Goal: Information Seeking & Learning: Find specific fact

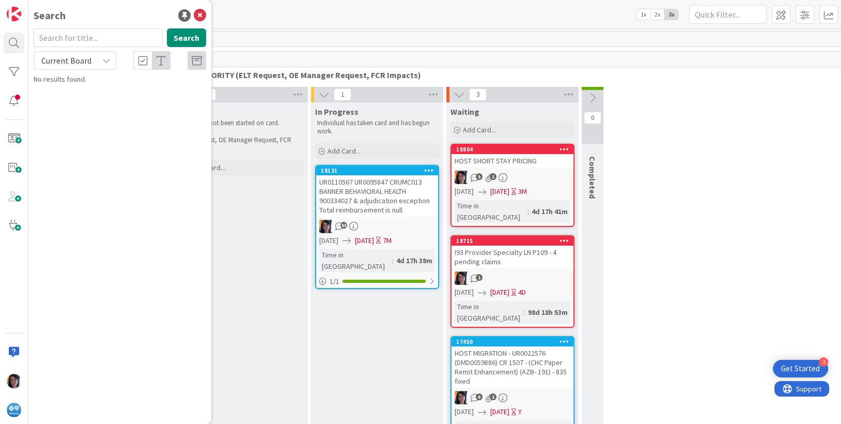
click at [51, 41] on input "text" at bounding box center [98, 37] width 129 height 19
type input "crumc013"
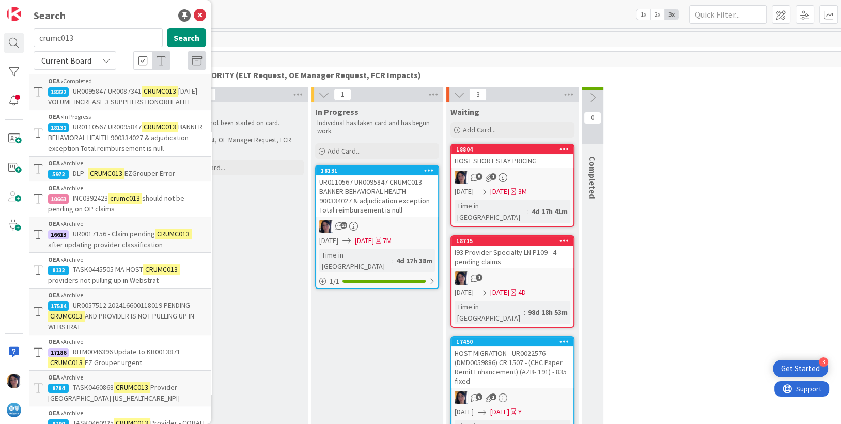
click at [100, 142] on p "UR0110567 UR0095847 CRUMC013 BANNER BEHAVIORAL HEALTH 900334027 & adjudication …" at bounding box center [127, 137] width 158 height 33
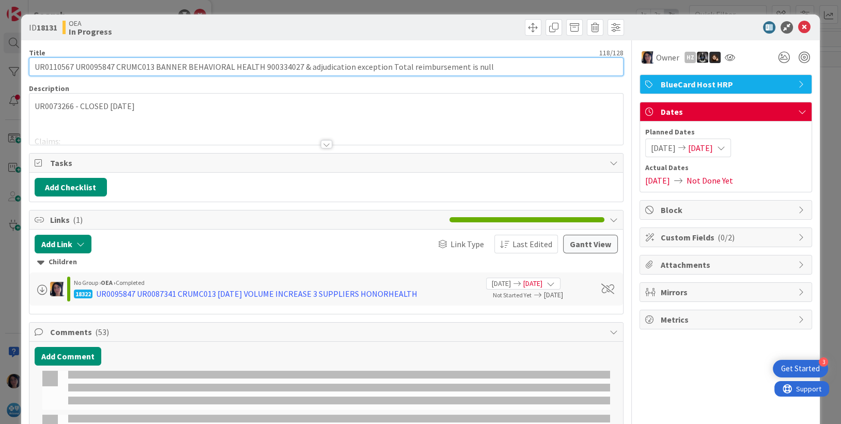
click at [45, 69] on input "UR0110567 UR0095847 CRUMC013 BANNER BEHAVIORAL HEALTH 900334027 & adjudication …" at bounding box center [326, 66] width 595 height 19
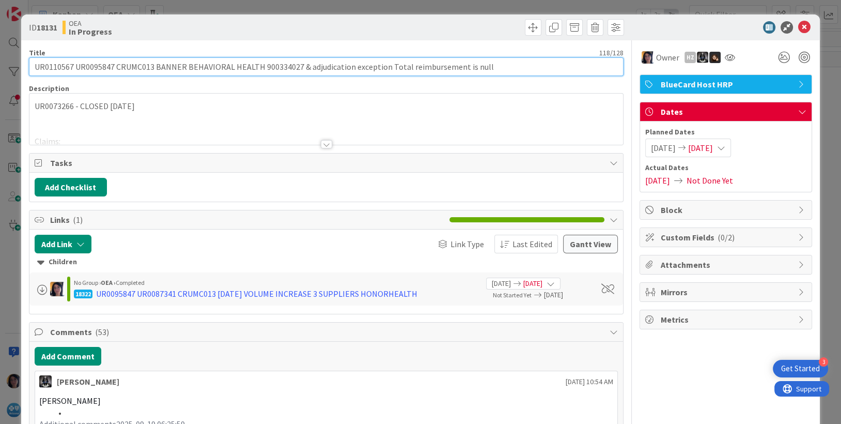
click at [48, 74] on input "UR0110567 UR0095847 CRUMC013 BANNER BEHAVIORAL HEALTH 900334027 & adjudication …" at bounding box center [326, 66] width 595 height 19
click at [53, 69] on input "UR0110567 UR0095847 CRUMC013 BANNER BEHAVIORAL HEALTH 900334027 & adjudication …" at bounding box center [326, 66] width 595 height 19
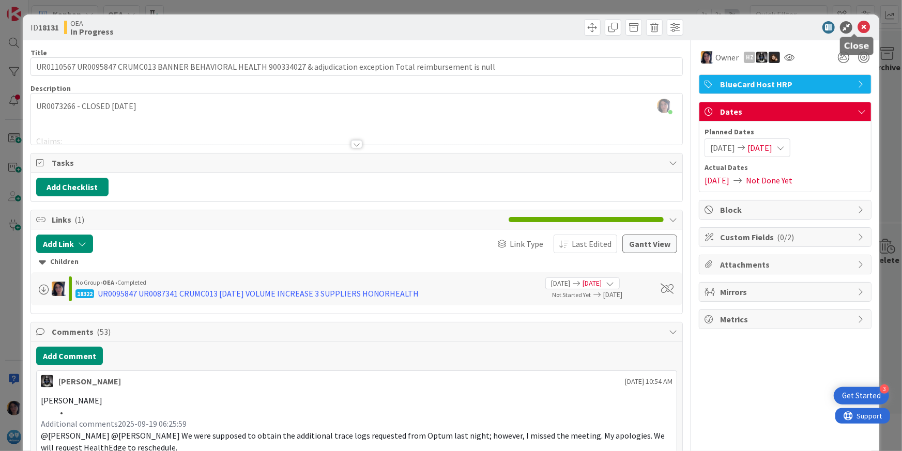
click at [841, 30] on icon at bounding box center [863, 27] width 12 height 12
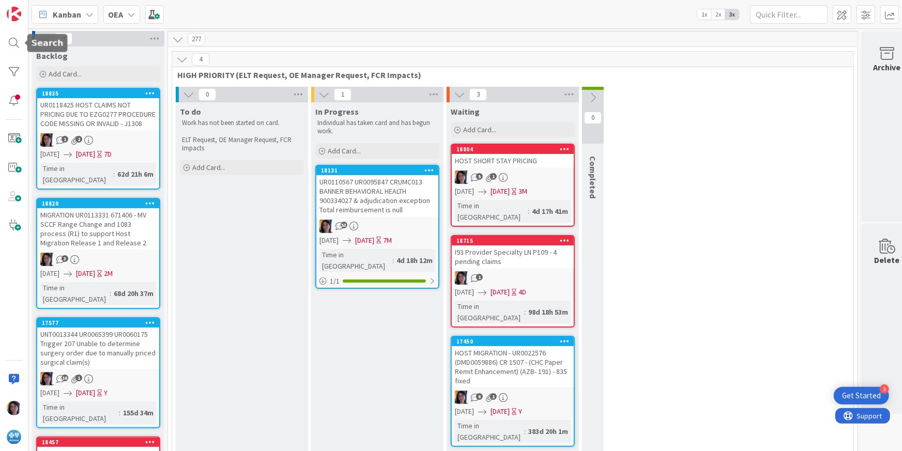
click at [3, 45] on div at bounding box center [14, 225] width 28 height 451
click at [11, 43] on div at bounding box center [14, 43] width 21 height 21
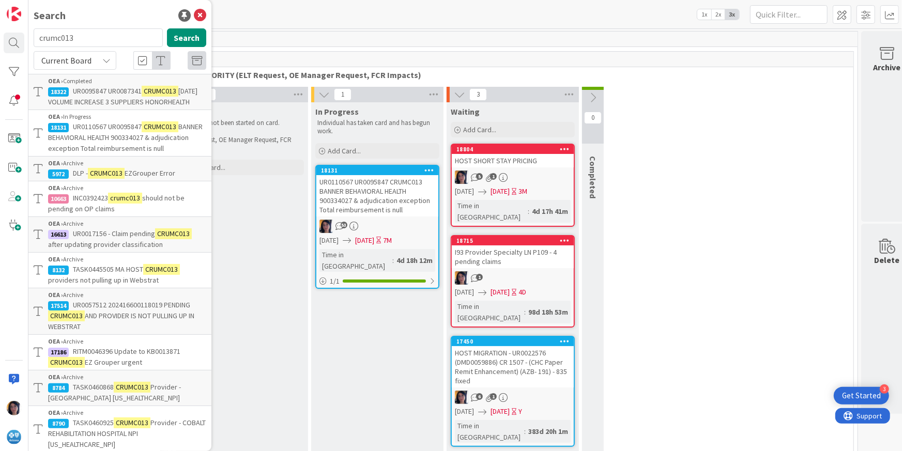
click at [50, 40] on input "crumc013" at bounding box center [98, 37] width 129 height 19
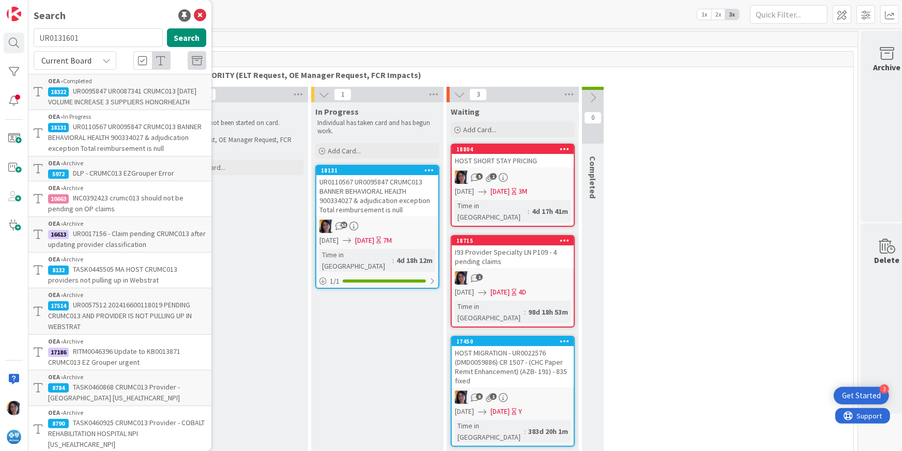
type input "UR0131601"
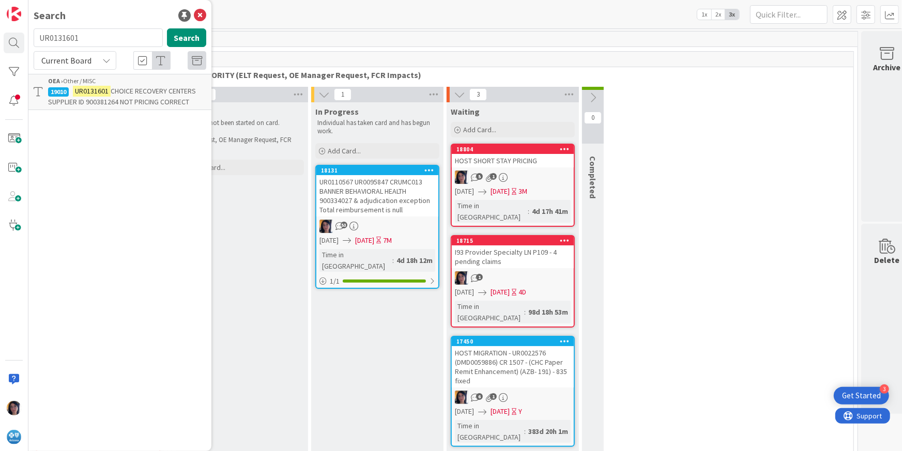
click at [94, 95] on mark "UR0131601" at bounding box center [92, 91] width 38 height 11
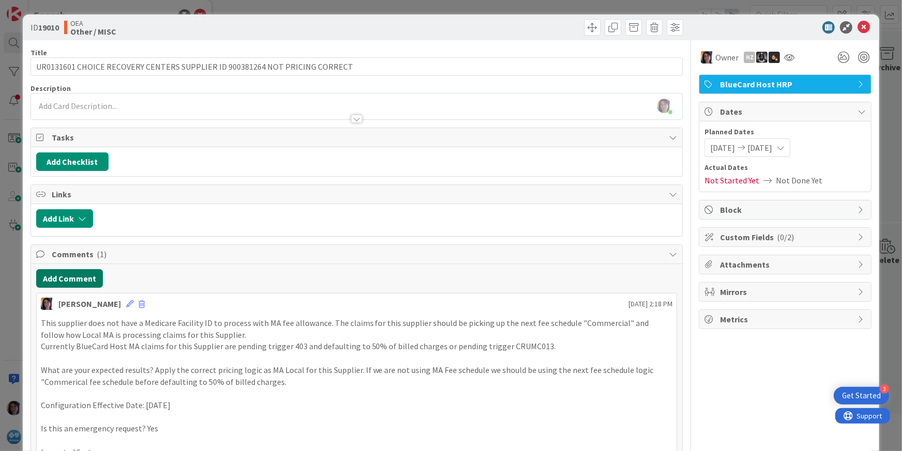
click at [70, 282] on button "Add Comment" at bounding box center [69, 278] width 67 height 19
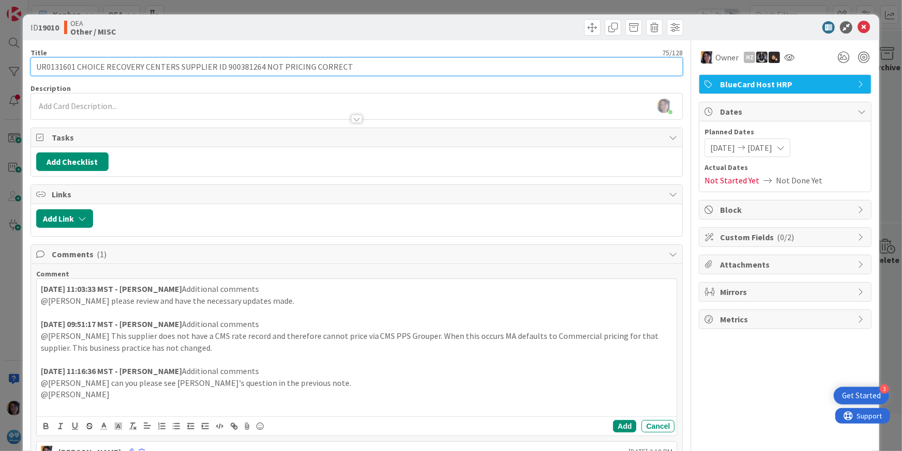
click at [59, 65] on input "UR0131601 CHOICE RECOVERY CENTERS SUPPLIER ID 900381264 NOT PRICING CORRECT" at bounding box center [356, 66] width 653 height 19
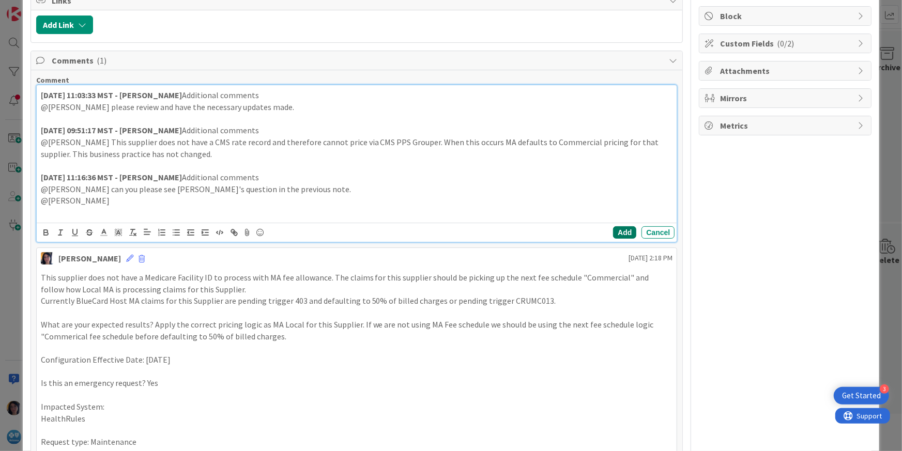
click at [613, 232] on button "Add" at bounding box center [624, 232] width 23 height 12
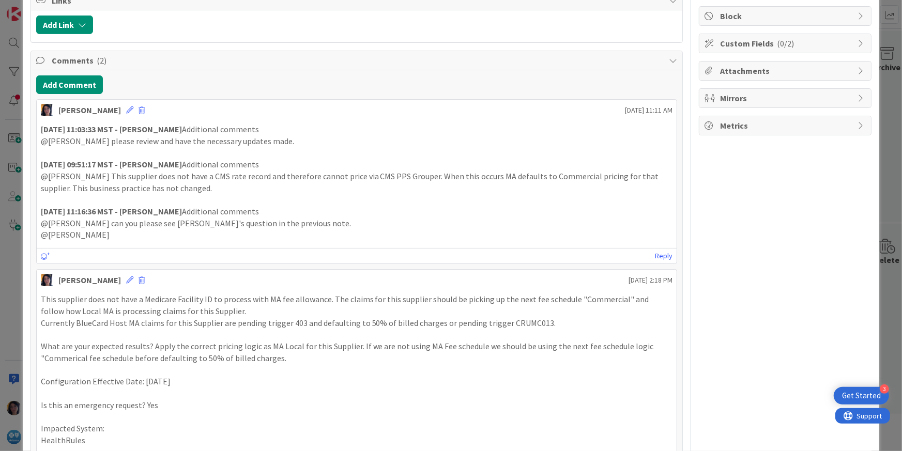
click at [115, 240] on div "[DATE] 11:03:33 MST - [PERSON_NAME] Additional comments @[PERSON_NAME] please r…" at bounding box center [357, 182] width 640 height 126
click at [126, 110] on icon at bounding box center [129, 109] width 7 height 7
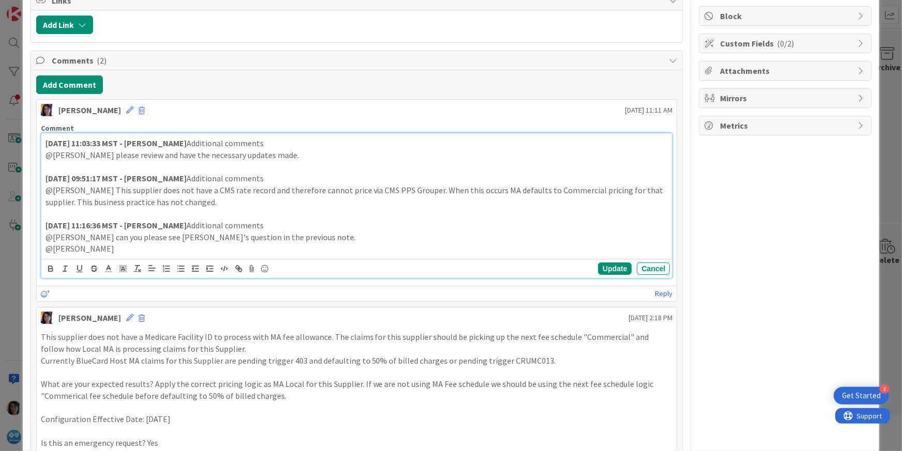
click at [138, 251] on p "@[PERSON_NAME]" at bounding box center [356, 249] width 623 height 12
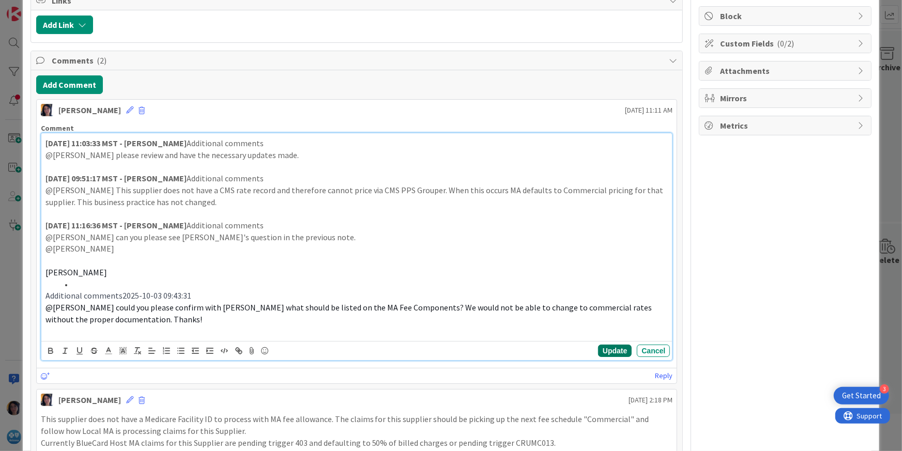
click at [598, 351] on button "Update" at bounding box center [615, 351] width 34 height 12
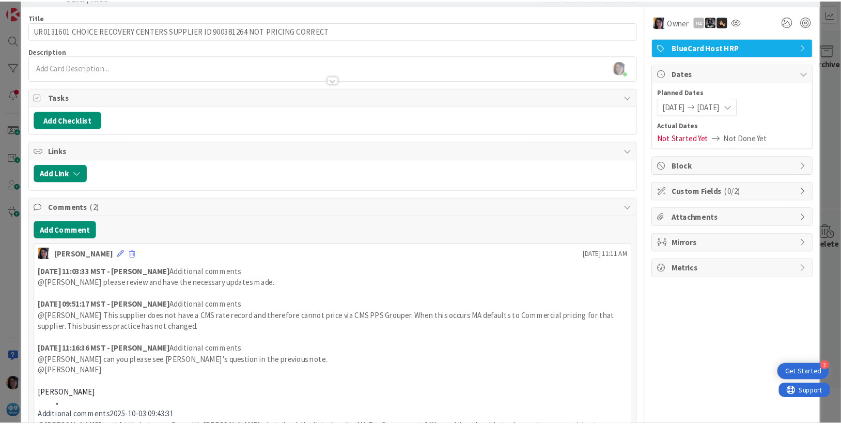
scroll to position [0, 0]
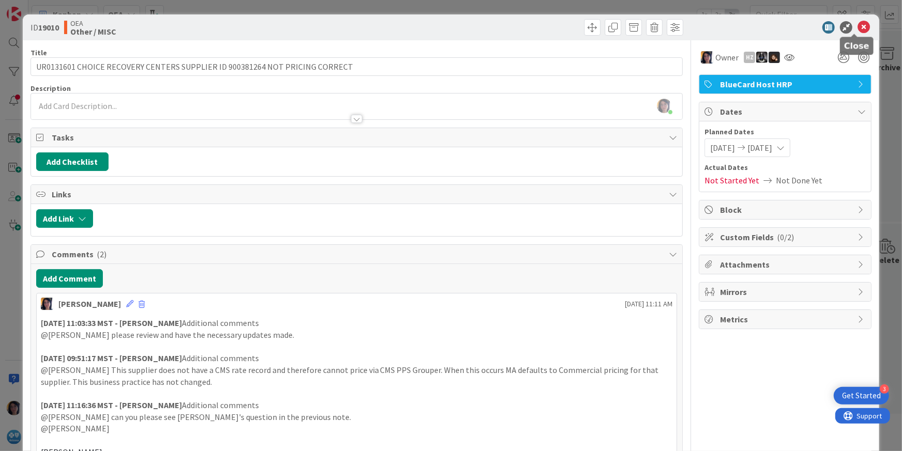
click at [841, 26] on icon at bounding box center [863, 27] width 12 height 12
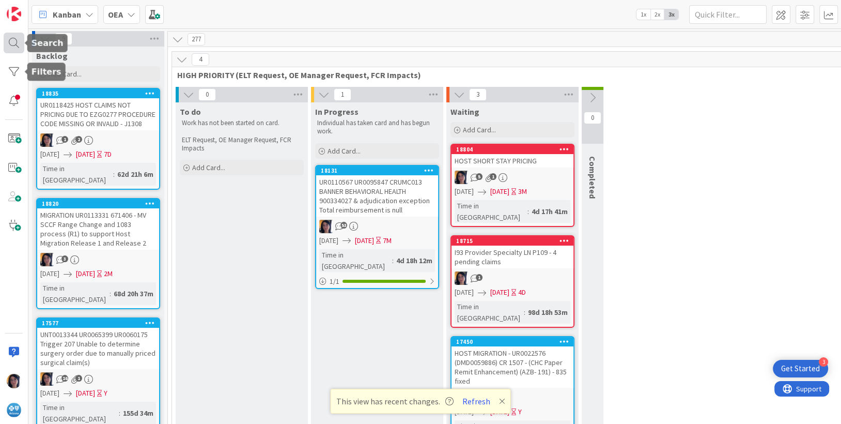
click at [7, 41] on div at bounding box center [14, 43] width 21 height 21
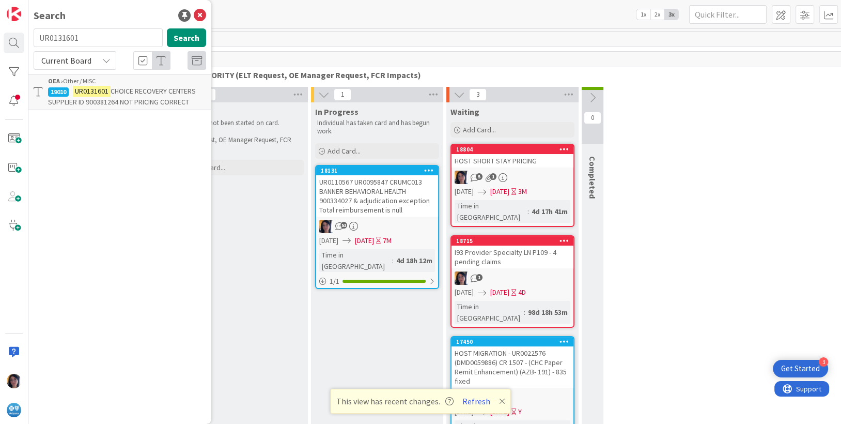
click at [52, 37] on input "UR0131601" at bounding box center [98, 37] width 129 height 19
click at [56, 63] on span "Current Board" at bounding box center [66, 60] width 50 height 10
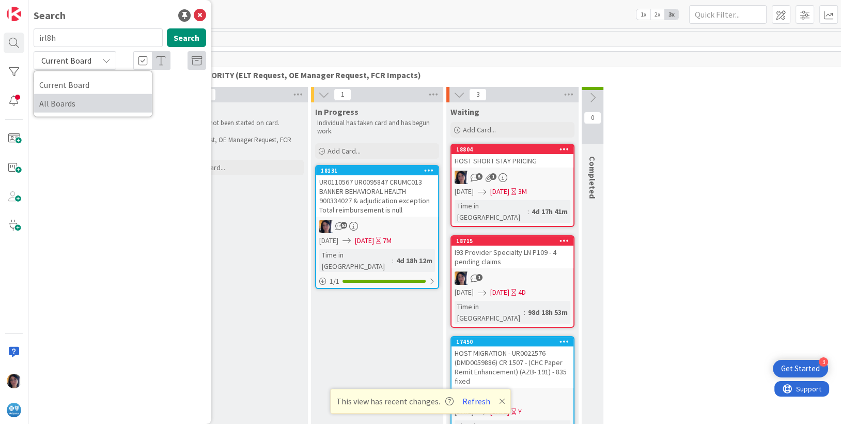
click at [62, 102] on span "All Boards" at bounding box center [92, 104] width 107 height 16
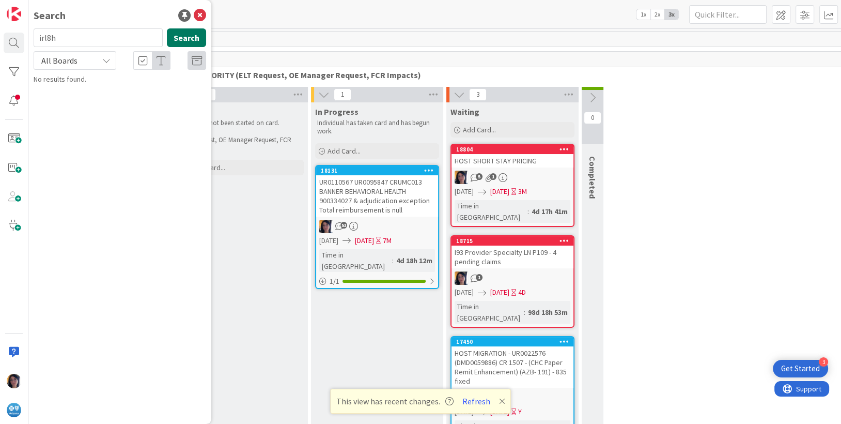
click at [191, 42] on button "Search" at bounding box center [186, 37] width 39 height 19
drag, startPoint x: 57, startPoint y: 35, endPoint x: 29, endPoint y: 37, distance: 28.0
click at [27, 35] on div "Search irl8h Search All Boards Current Board All Boards No results found." at bounding box center [14, 212] width 28 height 424
type input "host252"
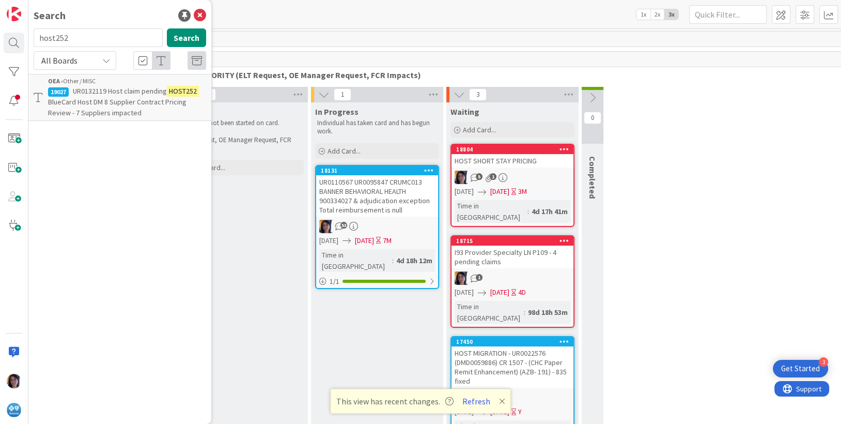
click at [117, 96] on p "UR0132119 Host claim pending HOST252 BlueCard Host DM 8 Supplier Contract Prici…" at bounding box center [127, 102] width 158 height 33
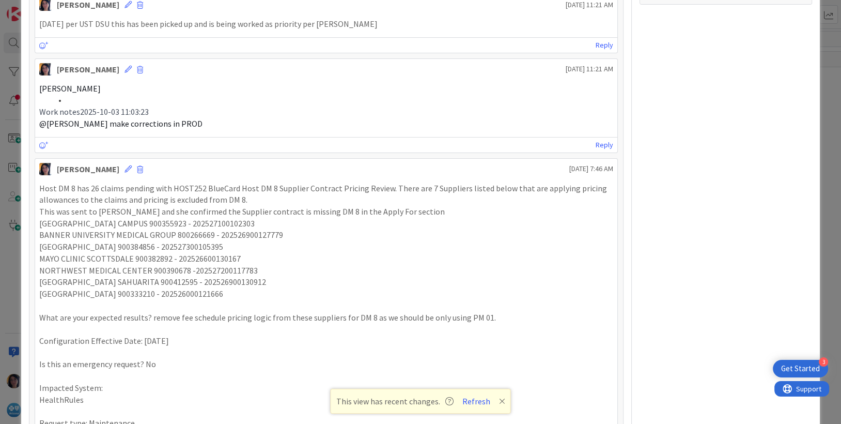
scroll to position [581, 0]
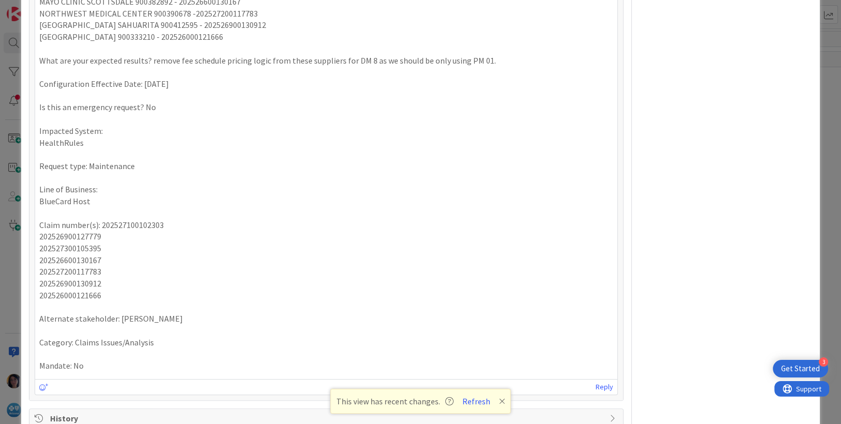
click at [74, 244] on p "202527300105395" at bounding box center [326, 248] width 575 height 12
copy p "202527300105395"
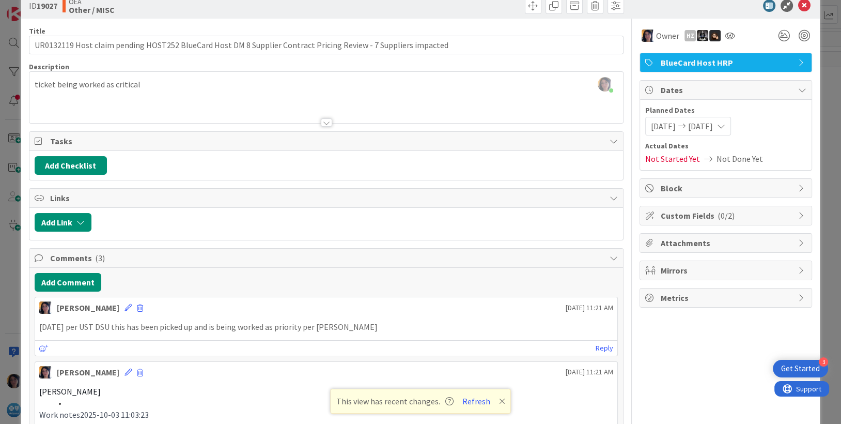
scroll to position [0, 0]
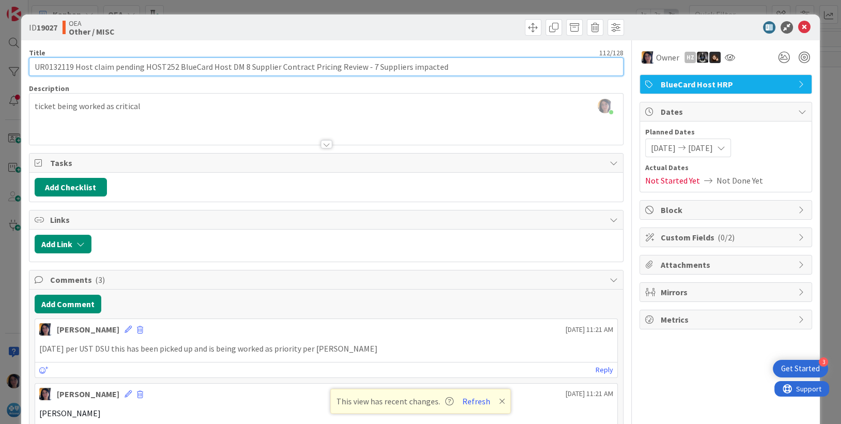
click at [53, 68] on input "UR0132119 Host claim pending HOST252 BlueCard Host DM 8 Supplier Contract Prici…" at bounding box center [326, 66] width 595 height 19
